Goal: Check status: Check status

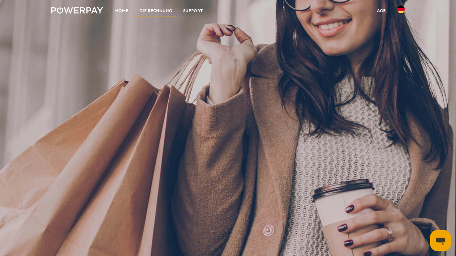
click at [147, 7] on link "DIE RECHNUNG" at bounding box center [156, 11] width 44 height 12
click at [122, 8] on link "Home" at bounding box center [122, 11] width 24 height 12
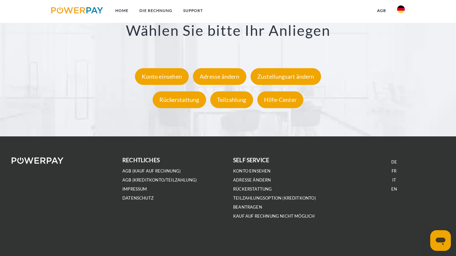
scroll to position [1365, 0]
click at [168, 85] on div "Konto einsehen" at bounding box center [162, 76] width 54 height 17
click at [150, 75] on div "Konto einsehen" at bounding box center [162, 76] width 54 height 17
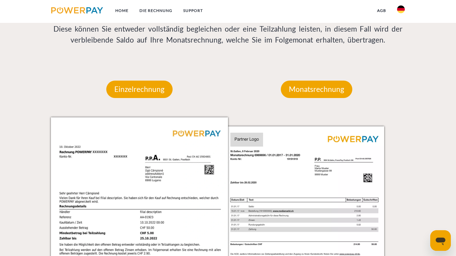
scroll to position [540, 0]
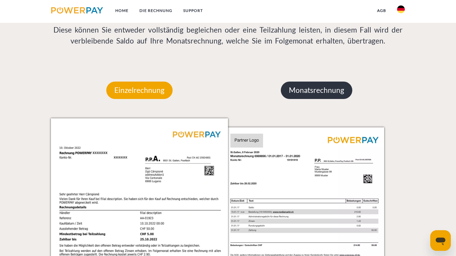
click at [304, 87] on p "Monatsrechnung" at bounding box center [316, 89] width 71 height 17
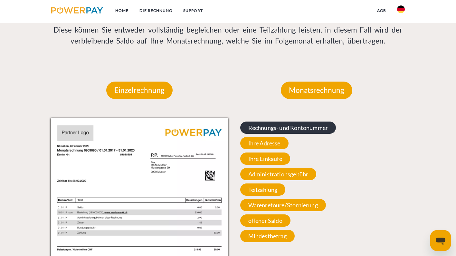
click at [298, 129] on span "Rechnungs- und Kontonummer" at bounding box center [288, 127] width 96 height 12
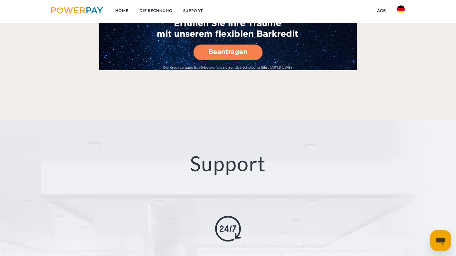
scroll to position [1023, 0]
